Goal: Task Accomplishment & Management: Manage account settings

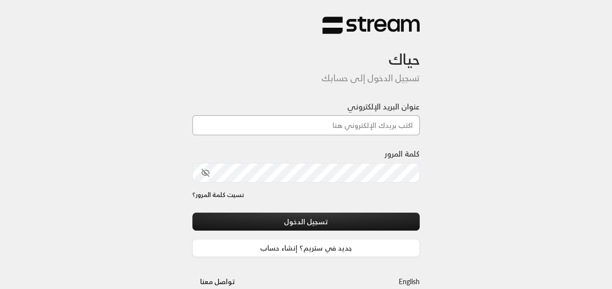
click at [383, 127] on input "عنوان البريد الإلكتروني" at bounding box center [306, 125] width 228 height 20
type input "[EMAIL_ADDRESS][DOMAIN_NAME]"
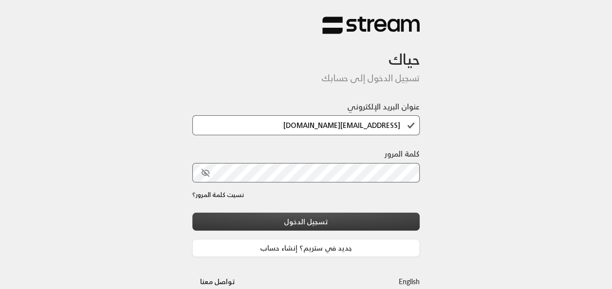
click at [247, 221] on button "تسجيل الدخول" at bounding box center [306, 222] width 228 height 18
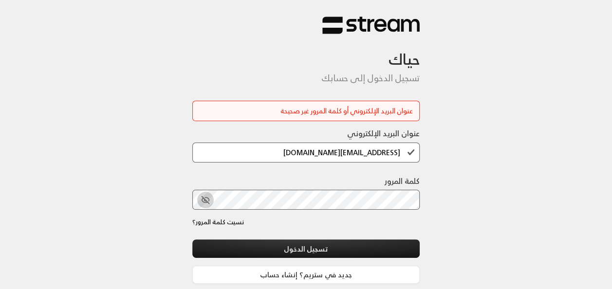
click at [203, 199] on icon "toggle password visibility" at bounding box center [205, 200] width 9 height 9
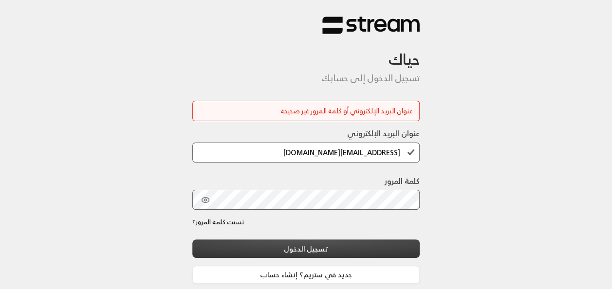
click at [322, 249] on button "تسجيل الدخول" at bounding box center [306, 249] width 228 height 18
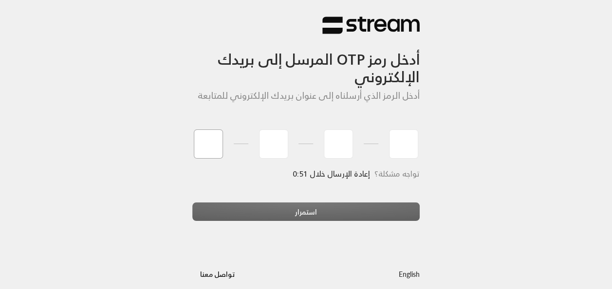
type input "9"
type input "1"
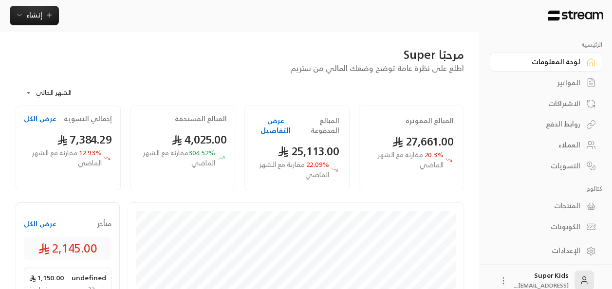
click at [44, 222] on button "عرض الكل" at bounding box center [40, 224] width 33 height 10
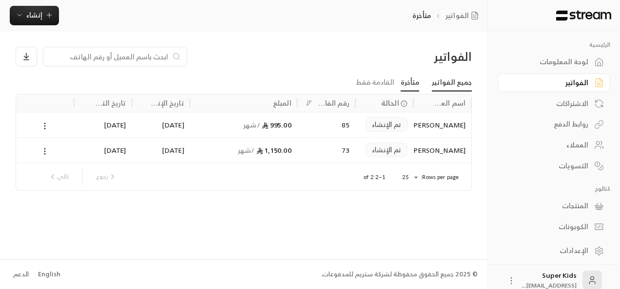
click at [458, 87] on link "جميع الفواتير" at bounding box center [452, 83] width 40 height 18
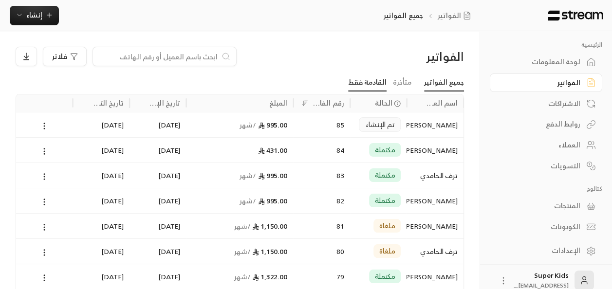
click at [372, 81] on link "القادمة فقط" at bounding box center [367, 83] width 38 height 18
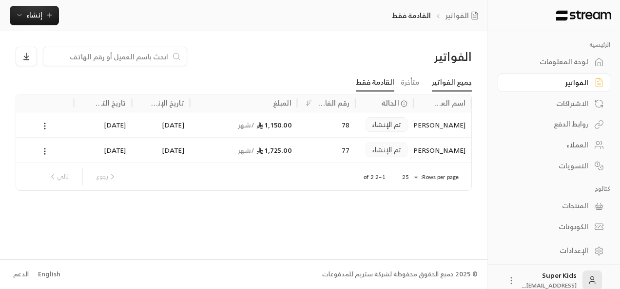
click at [457, 81] on link "جميع الفواتير" at bounding box center [452, 83] width 40 height 18
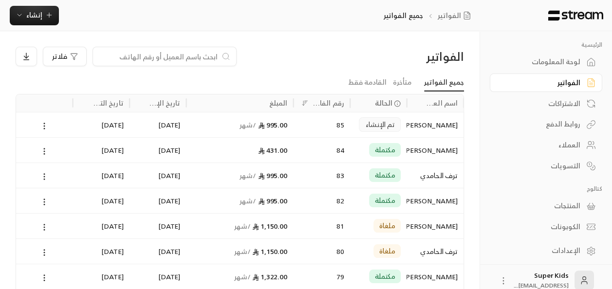
click at [560, 59] on div "لوحة المعلومات" at bounding box center [541, 62] width 78 height 10
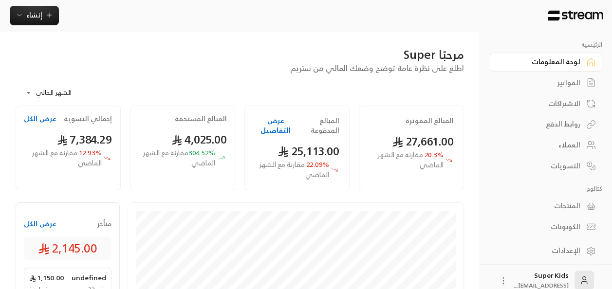
click at [44, 225] on button "عرض الكل" at bounding box center [40, 224] width 33 height 10
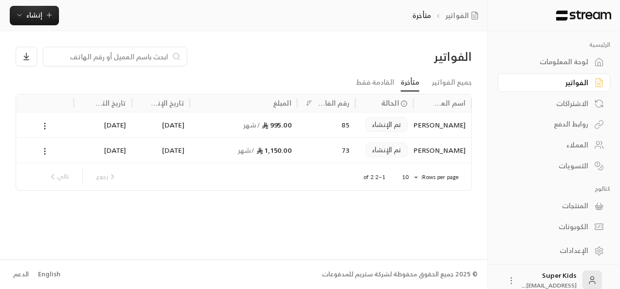
click at [573, 64] on div "لوحة المعلومات" at bounding box center [549, 62] width 78 height 10
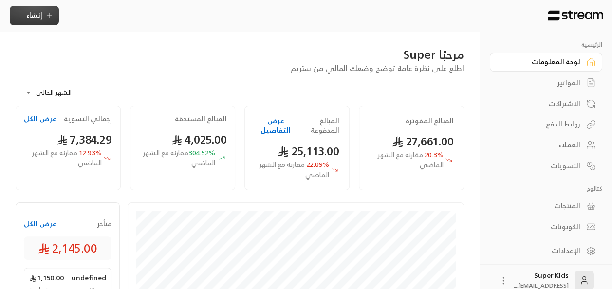
click at [35, 8] on button "إنشاء" at bounding box center [34, 15] width 49 height 19
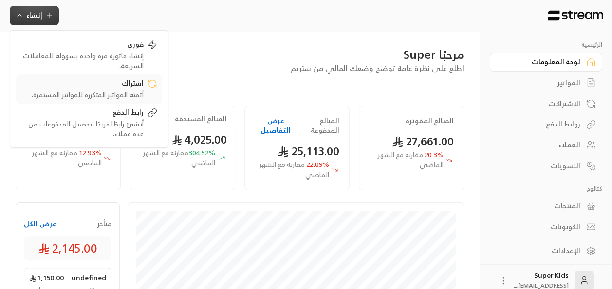
click at [134, 87] on div "اشتراك" at bounding box center [82, 84] width 123 height 12
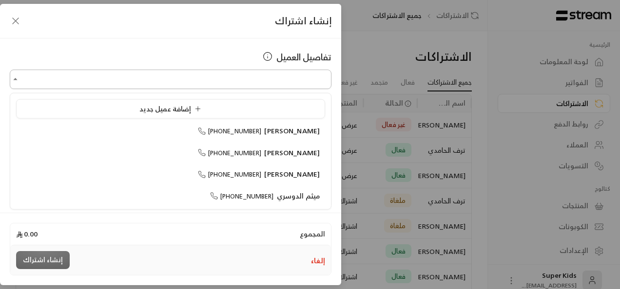
click at [291, 80] on input "اختر العميل" at bounding box center [171, 79] width 322 height 17
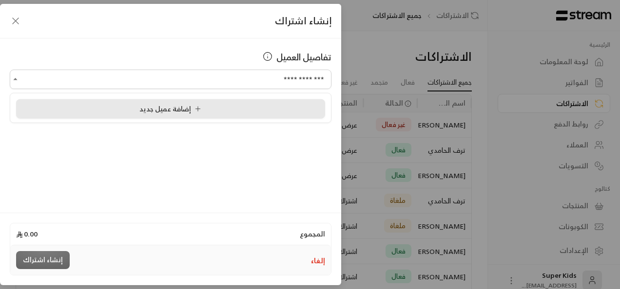
click at [168, 113] on span "إضافة عميل جديد" at bounding box center [172, 108] width 66 height 12
type input "**********"
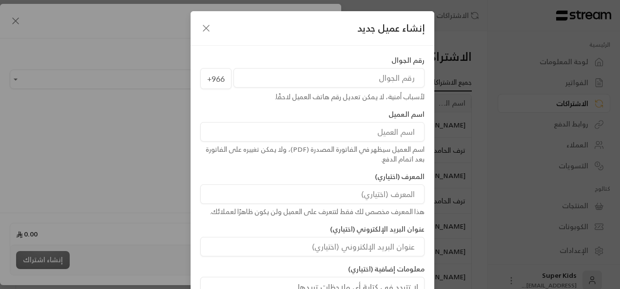
click at [364, 76] on input "tel" at bounding box center [328, 77] width 191 height 19
paste input "557859223"
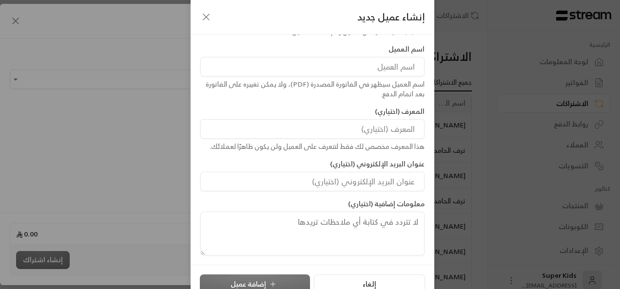
scroll to position [78, 0]
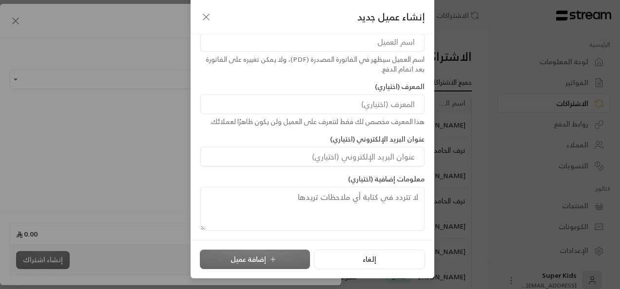
type input "557859223"
click at [407, 47] on input at bounding box center [312, 41] width 224 height 19
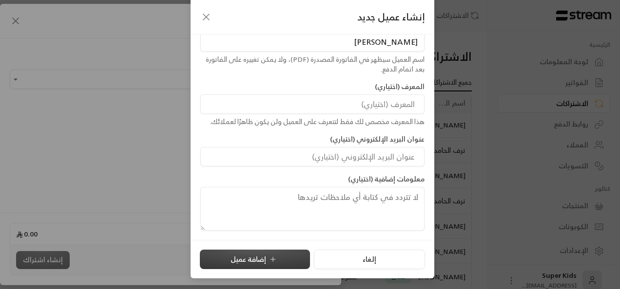
type input "[PERSON_NAME]"
click at [283, 260] on button "إضافة عميل" at bounding box center [255, 259] width 110 height 19
type input "**********"
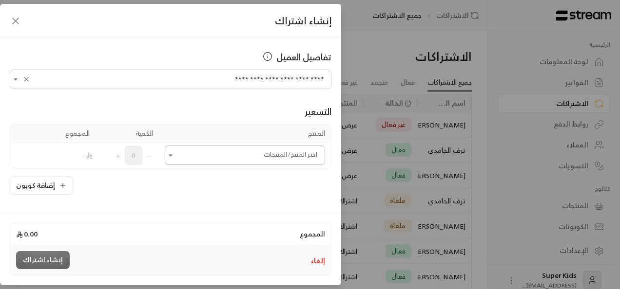
click at [173, 160] on button "Open" at bounding box center [171, 156] width 12 height 12
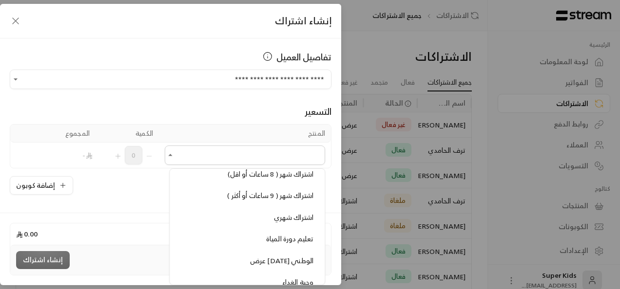
scroll to position [325, 0]
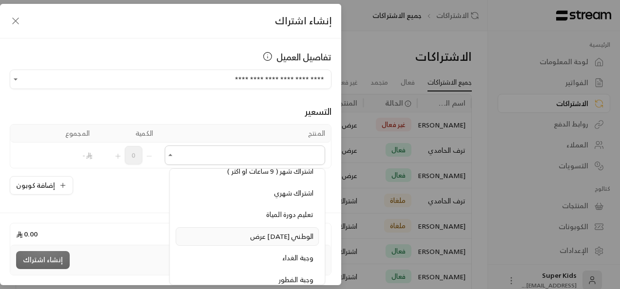
click at [274, 230] on span "عرض [DATE] الوطني" at bounding box center [281, 236] width 63 height 12
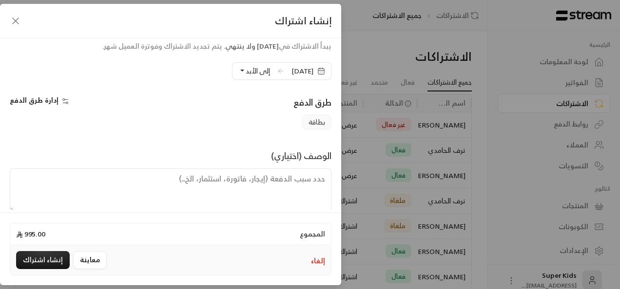
scroll to position [226, 0]
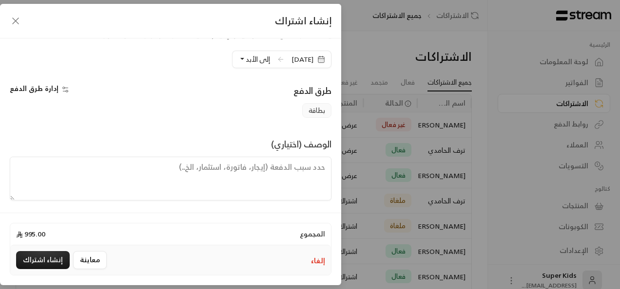
click at [47, 88] on span "إدارة طرق الدفع" at bounding box center [34, 88] width 49 height 12
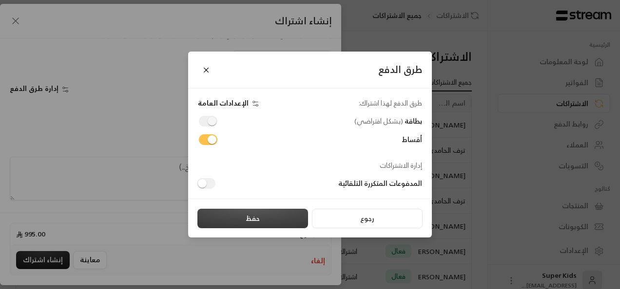
click at [264, 217] on button "حفظ" at bounding box center [252, 218] width 111 height 19
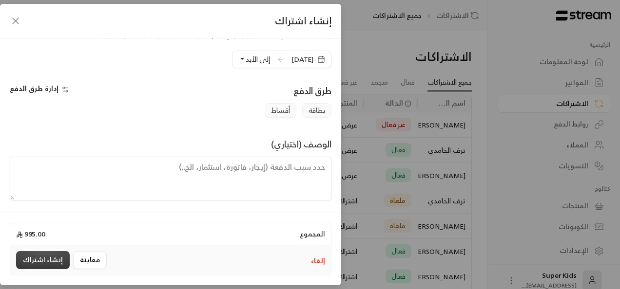
click at [55, 260] on button "إنشاء اشتراك" at bounding box center [43, 260] width 54 height 18
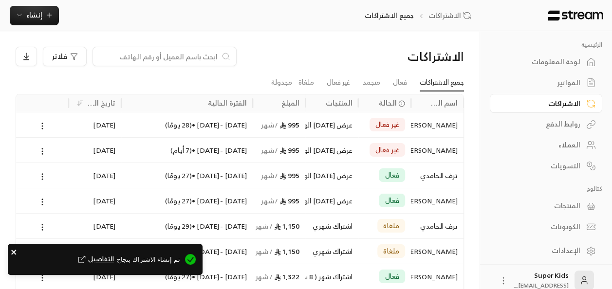
click at [14, 252] on icon "close" at bounding box center [13, 252] width 5 height 5
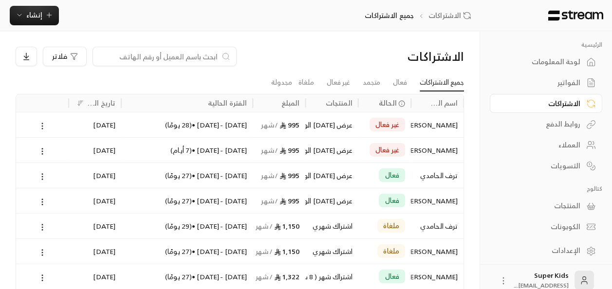
click at [42, 126] on circle at bounding box center [42, 126] width 1 height 1
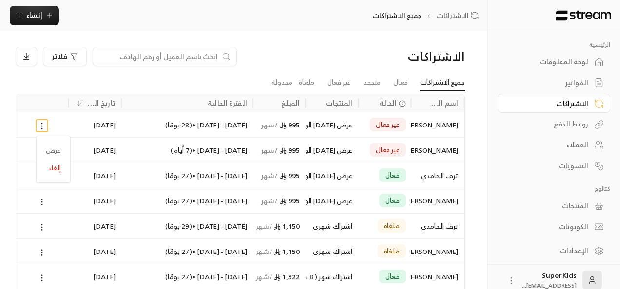
click at [115, 79] on div at bounding box center [310, 144] width 620 height 289
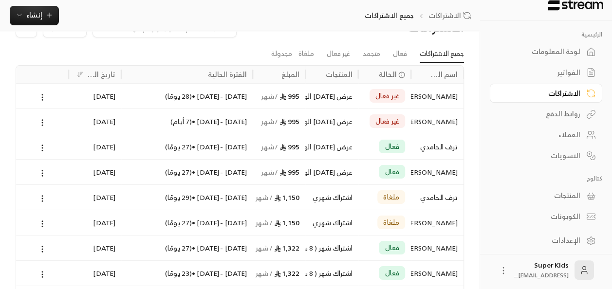
scroll to position [0, 0]
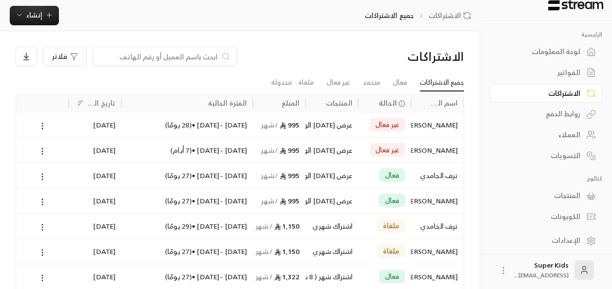
click at [550, 49] on div "لوحة المعلومات" at bounding box center [541, 52] width 78 height 10
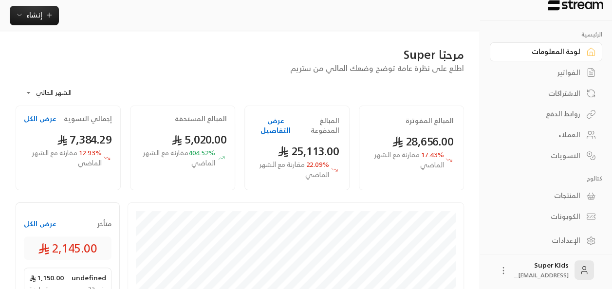
click at [47, 225] on button "عرض الكل" at bounding box center [40, 224] width 33 height 10
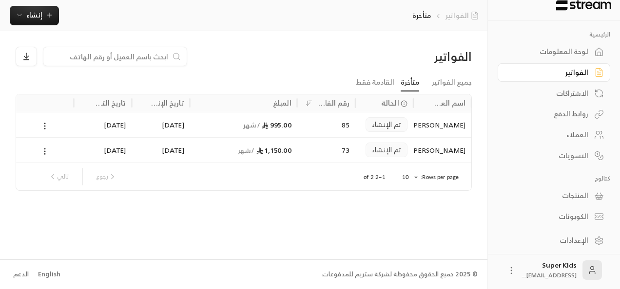
click at [457, 17] on link "الفواتير" at bounding box center [463, 16] width 37 height 10
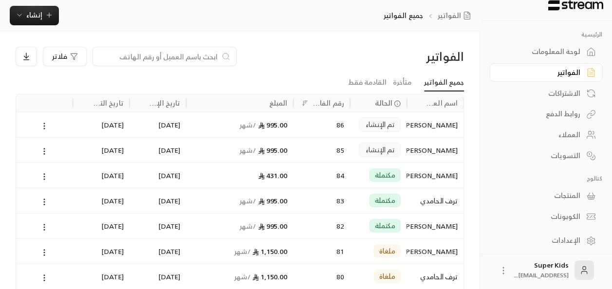
click at [44, 126] on circle at bounding box center [44, 126] width 1 height 1
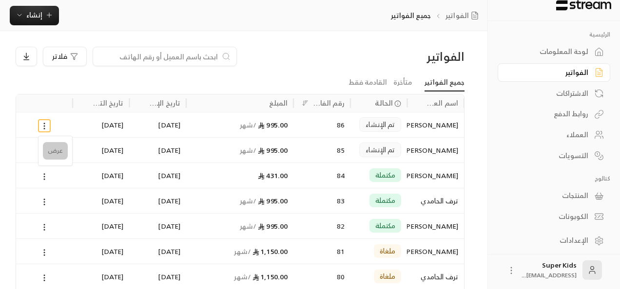
click at [52, 152] on li "عرض" at bounding box center [55, 151] width 25 height 18
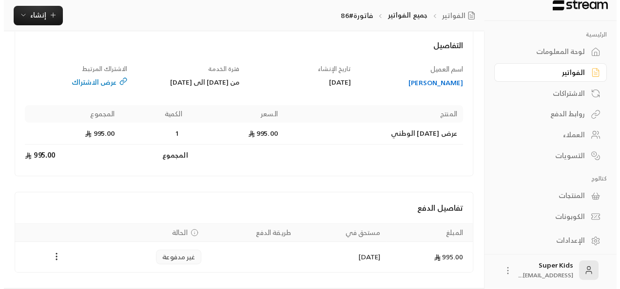
scroll to position [93, 0]
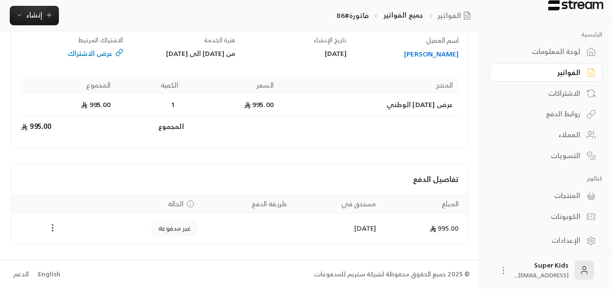
click at [52, 226] on circle "Payments" at bounding box center [52, 225] width 1 height 1
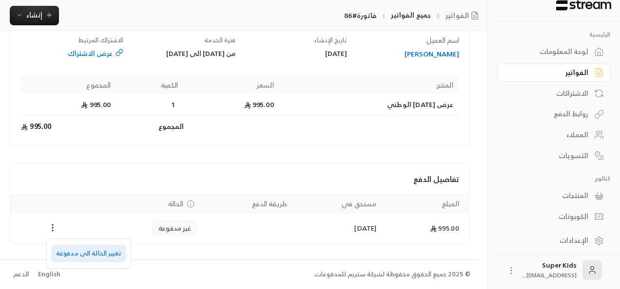
click at [103, 250] on li "تغيير الحالة الى مدفوعة" at bounding box center [88, 254] width 75 height 18
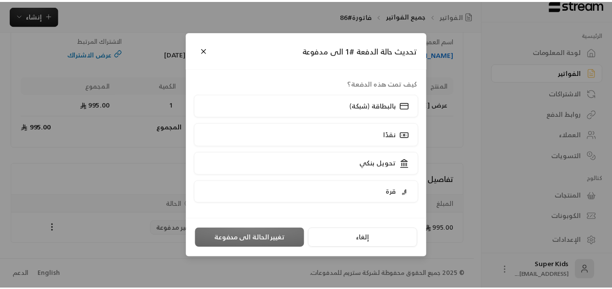
scroll to position [83, 0]
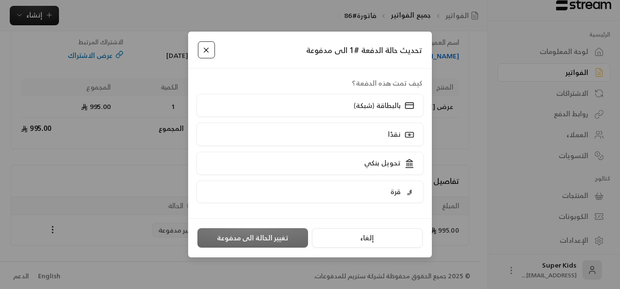
click at [205, 47] on button "Close" at bounding box center [206, 49] width 17 height 17
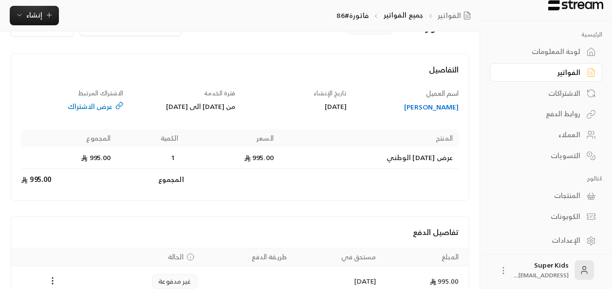
scroll to position [0, 0]
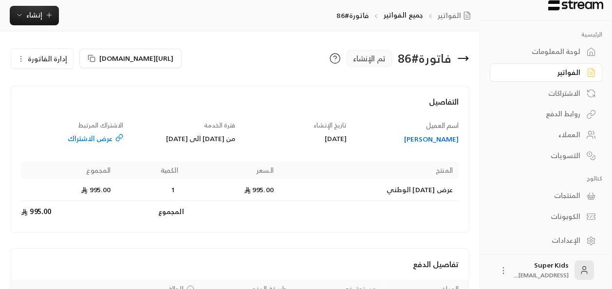
click at [43, 59] on span "إدارة الفاتورة" at bounding box center [47, 59] width 39 height 12
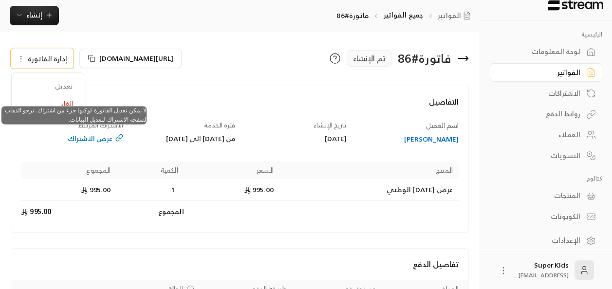
click at [69, 85] on span "تعديل" at bounding box center [48, 87] width 60 height 18
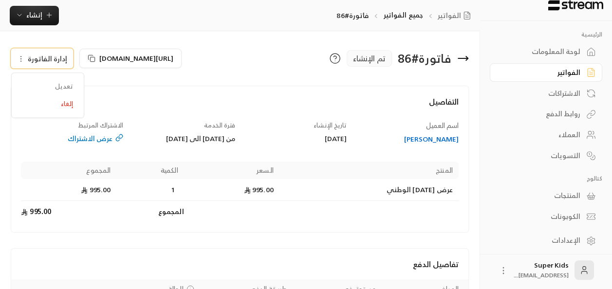
click at [101, 141] on div "عرض الاشتراك" at bounding box center [72, 139] width 102 height 10
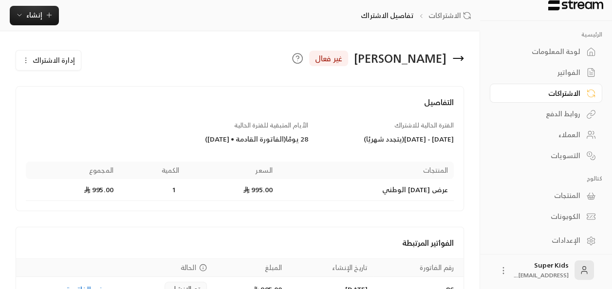
click at [59, 56] on span "إدارة الاشتراك" at bounding box center [54, 60] width 42 height 12
click at [105, 89] on span "تعديل الاشتراك" at bounding box center [100, 89] width 49 height 8
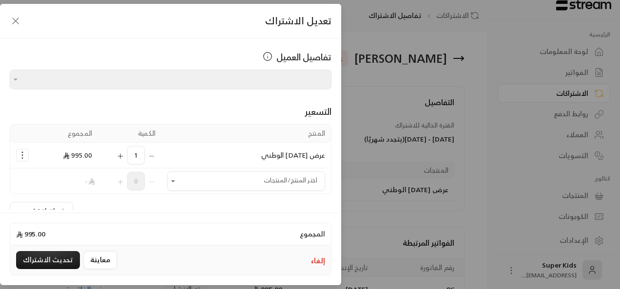
type input "**********"
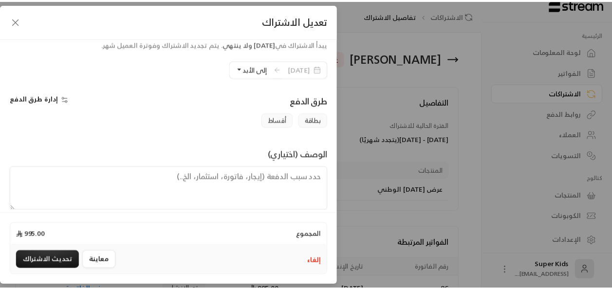
scroll to position [226, 0]
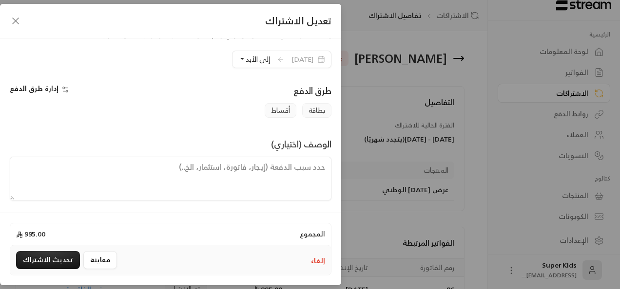
click at [281, 105] on span "أقساط" at bounding box center [281, 110] width 32 height 15
click at [285, 112] on span "أقساط" at bounding box center [281, 110] width 32 height 15
click at [286, 105] on span "أقساط" at bounding box center [281, 110] width 32 height 15
click at [287, 107] on span "أقساط" at bounding box center [281, 110] width 32 height 15
click at [324, 112] on span "بطاقة" at bounding box center [316, 110] width 29 height 15
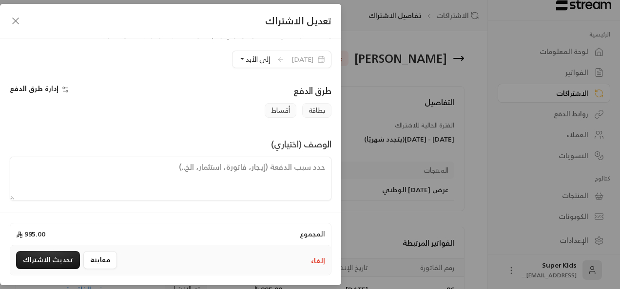
click at [47, 86] on span "إدارة طرق الدفع" at bounding box center [34, 88] width 49 height 12
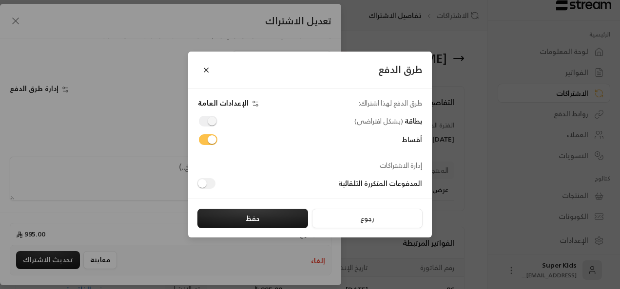
click at [208, 122] on span at bounding box center [208, 121] width 19 height 11
click at [213, 123] on span at bounding box center [208, 121] width 19 height 11
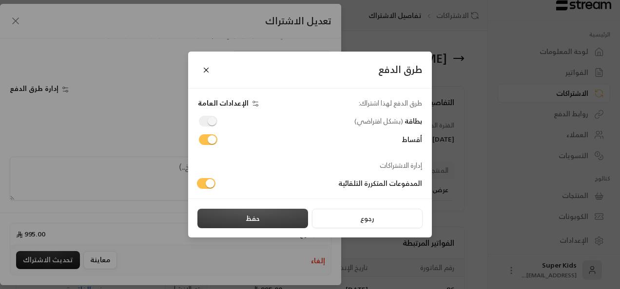
click at [274, 220] on button "حفظ" at bounding box center [252, 218] width 111 height 19
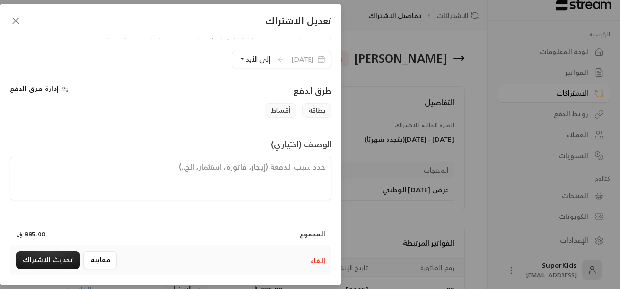
click at [281, 107] on span "أقساط" at bounding box center [281, 110] width 32 height 15
click at [262, 106] on div "بطاقة أقساط" at bounding box center [170, 110] width 331 height 15
click at [48, 258] on button "تحديث الاشتراك" at bounding box center [48, 260] width 64 height 18
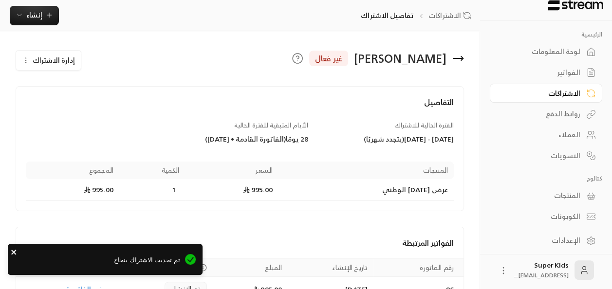
click at [14, 251] on icon "close" at bounding box center [14, 252] width 7 height 8
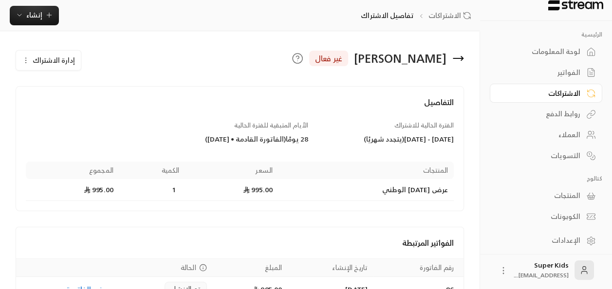
scroll to position [57, 0]
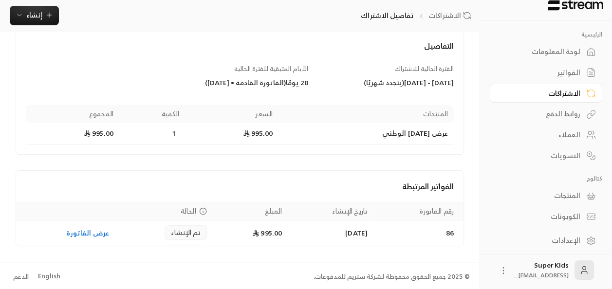
click at [546, 51] on div "لوحة المعلومات" at bounding box center [541, 52] width 78 height 10
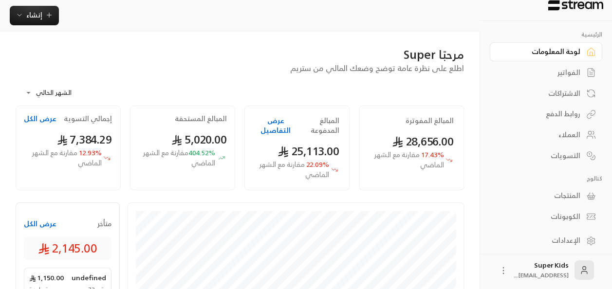
click at [570, 57] on div "لوحة المعلومات" at bounding box center [541, 52] width 78 height 10
click at [568, 80] on link "الفواتير" at bounding box center [546, 72] width 113 height 19
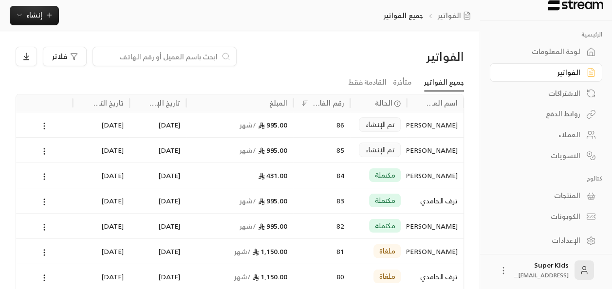
click at [44, 122] on icon at bounding box center [44, 126] width 9 height 9
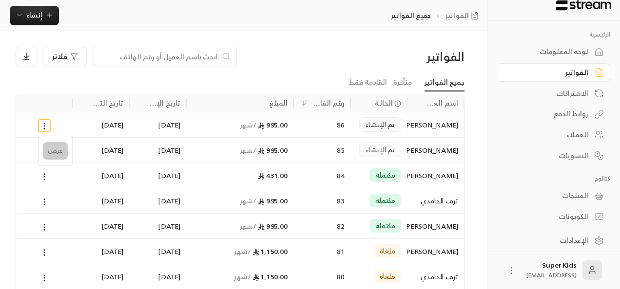
click at [52, 151] on li "عرض" at bounding box center [55, 151] width 25 height 18
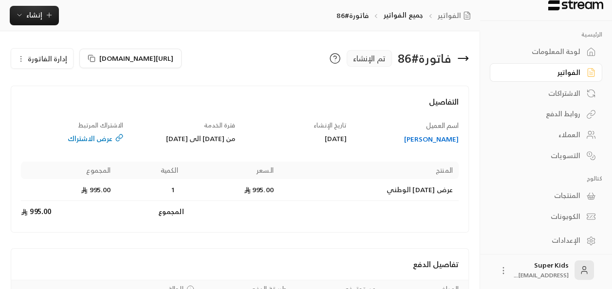
click at [39, 57] on span "إدارة الفاتورة" at bounding box center [47, 59] width 39 height 12
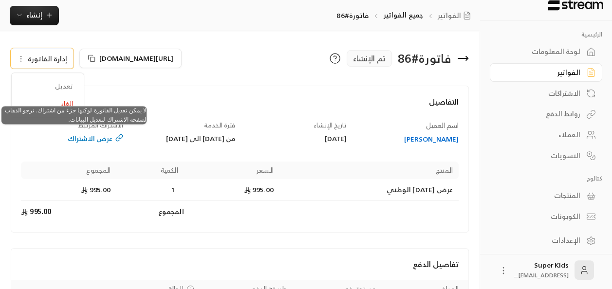
click at [72, 86] on span "تعديل" at bounding box center [48, 87] width 60 height 18
drag, startPoint x: 72, startPoint y: 86, endPoint x: 141, endPoint y: 88, distance: 69.2
click at [141, 88] on div "التفاصيل اسم العميل [PERSON_NAME] تاريخ الإنشاء [DATE] فترة الخدمة من [DATE] ال…" at bounding box center [240, 159] width 458 height 147
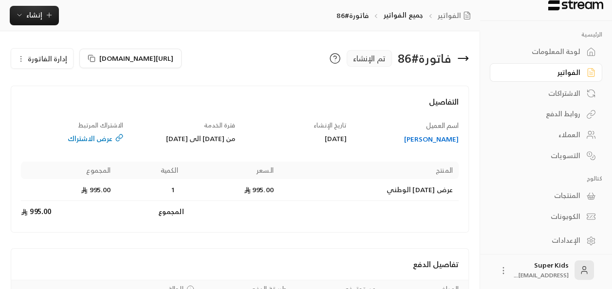
click at [289, 57] on div "فاتورة # 86 تم الإنشاء" at bounding box center [357, 58] width 234 height 23
click at [330, 57] on icon at bounding box center [335, 59] width 12 height 12
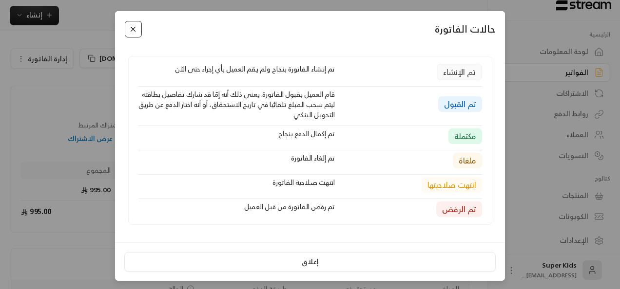
drag, startPoint x: 290, startPoint y: 258, endPoint x: 134, endPoint y: 29, distance: 276.4
click at [134, 29] on button "Close" at bounding box center [133, 29] width 17 height 17
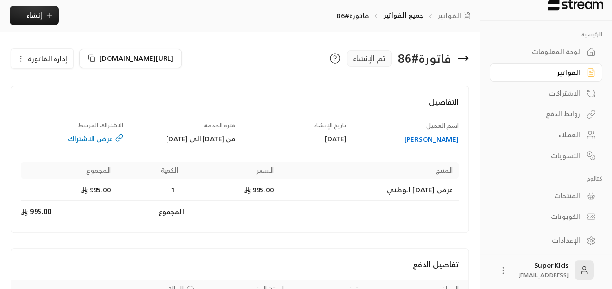
click at [100, 142] on div "عرض الاشتراك" at bounding box center [72, 139] width 102 height 10
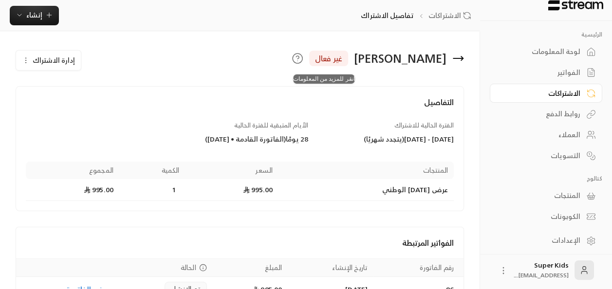
click at [299, 56] on icon at bounding box center [297, 57] width 3 height 3
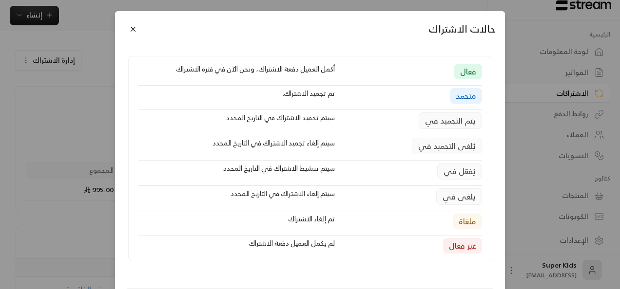
click at [42, 56] on div "حالات الاشتراك فعال أكمل العميل دفعة الاشتراك، ونحن الآن في فترة الاشتراك متجمد…" at bounding box center [310, 144] width 620 height 289
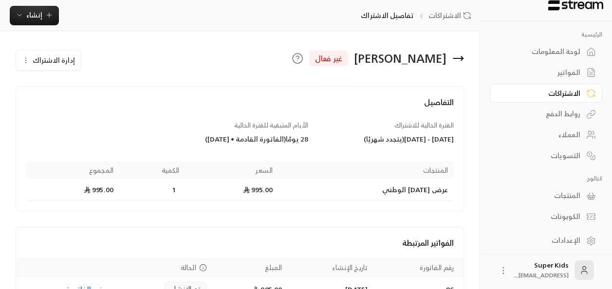
click at [42, 56] on span "إدارة الاشتراك" at bounding box center [54, 60] width 42 height 12
click at [96, 85] on span "تعديل الاشتراك" at bounding box center [100, 89] width 49 height 8
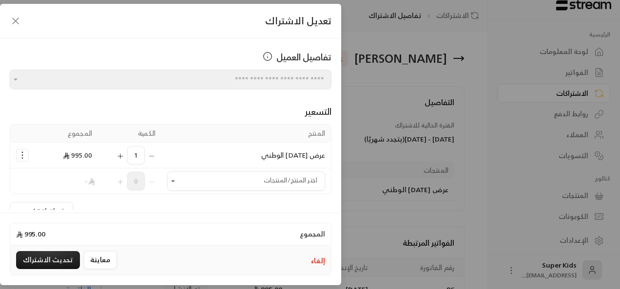
click at [17, 21] on icon "button" at bounding box center [16, 21] width 12 height 12
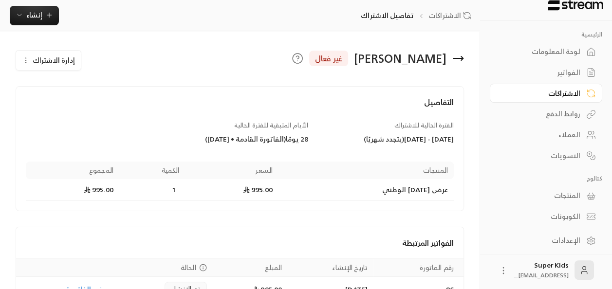
scroll to position [57, 0]
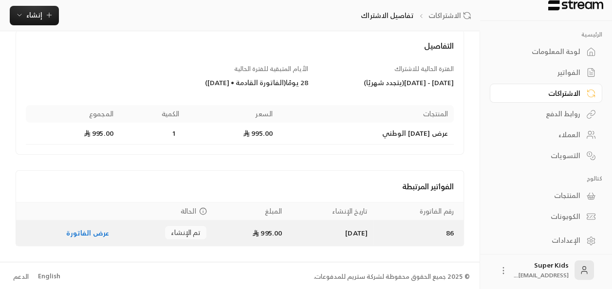
click at [89, 233] on link "عرض الفاتورة" at bounding box center [87, 233] width 43 height 12
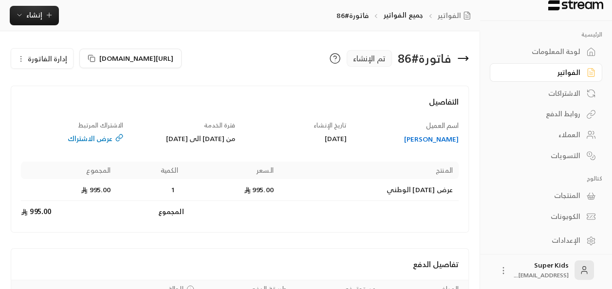
click at [466, 54] on icon at bounding box center [464, 59] width 12 height 12
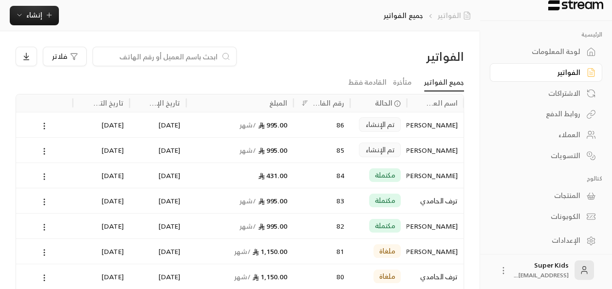
click at [456, 15] on link "الفواتير" at bounding box center [456, 16] width 37 height 10
click at [564, 56] on div "لوحة المعلومات" at bounding box center [541, 52] width 78 height 10
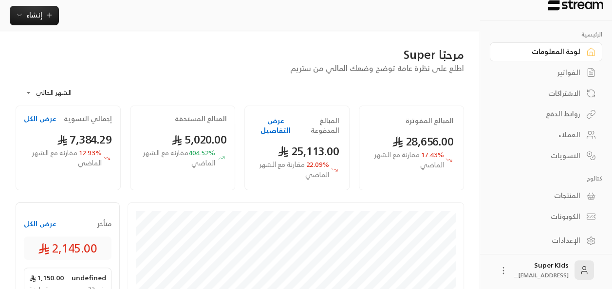
click at [33, 223] on button "عرض الكل" at bounding box center [40, 224] width 33 height 10
